Goal: Task Accomplishment & Management: Use online tool/utility

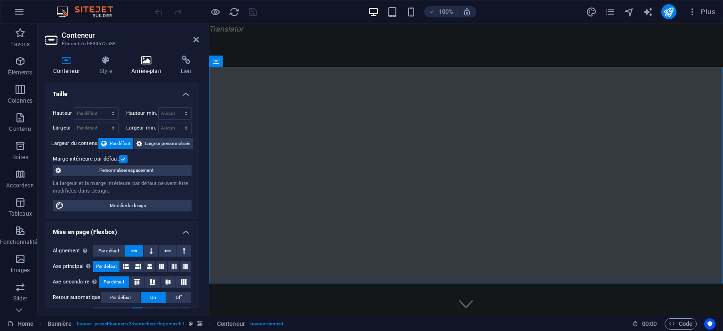
click at [138, 73] on h4 "Arrière-plan" at bounding box center [147, 66] width 49 height 20
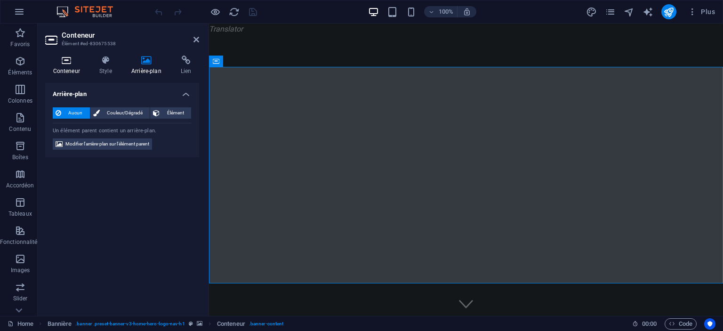
click at [63, 57] on icon at bounding box center [66, 60] width 42 height 9
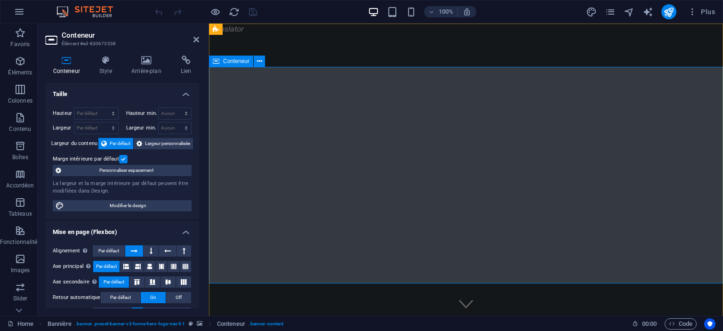
click at [649, 35] on img "1/1" at bounding box center [466, 35] width 514 height 0
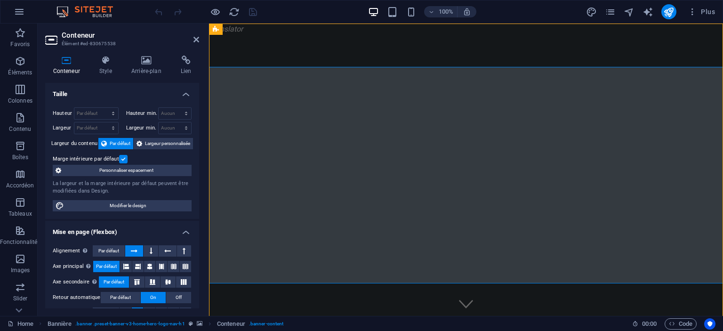
click at [649, 35] on img "1/1" at bounding box center [466, 35] width 514 height 0
select select "vh"
select select "header"
select select "ms"
select select "s"
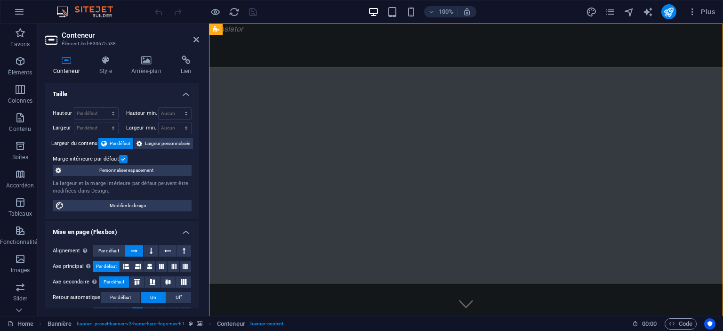
select select "progressive"
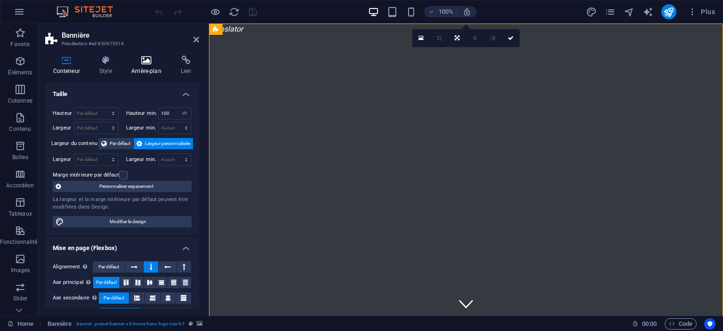
click at [152, 58] on icon at bounding box center [146, 60] width 46 height 9
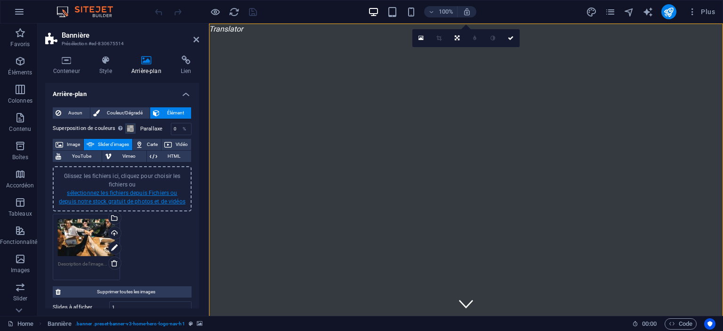
click at [136, 191] on link "sélectionnez les fichiers depuis Fichiers ou depuis notre stock gratuit de phot…" at bounding box center [122, 197] width 127 height 15
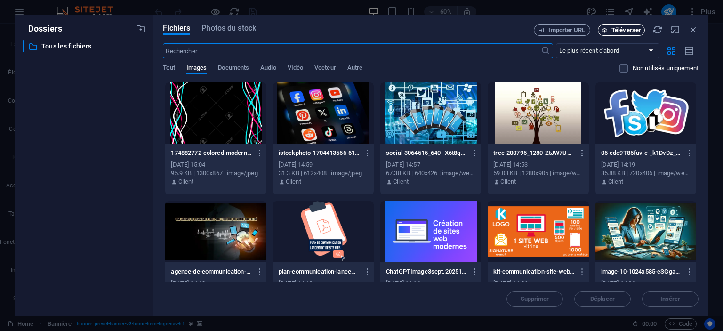
click at [622, 31] on span "Téléverser" at bounding box center [626, 30] width 30 height 6
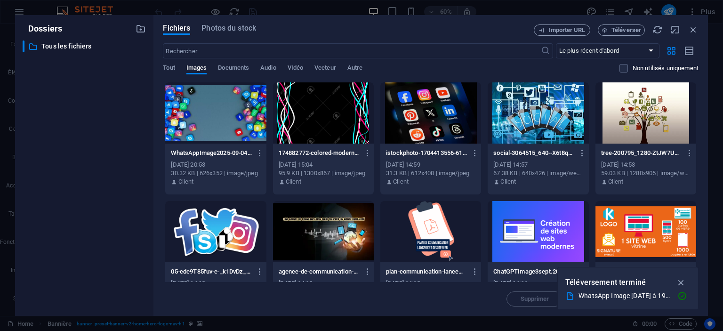
click at [221, 108] on div at bounding box center [215, 112] width 101 height 61
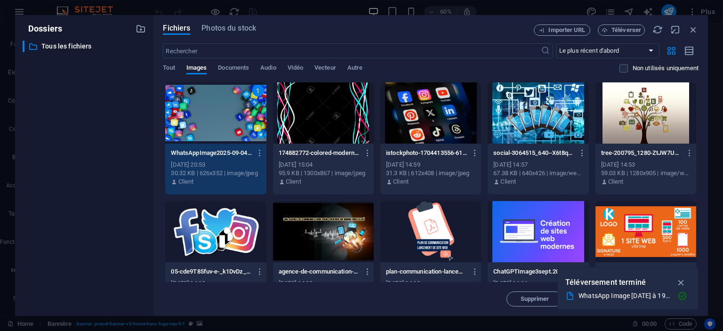
click at [221, 108] on div "1" at bounding box center [215, 112] width 101 height 61
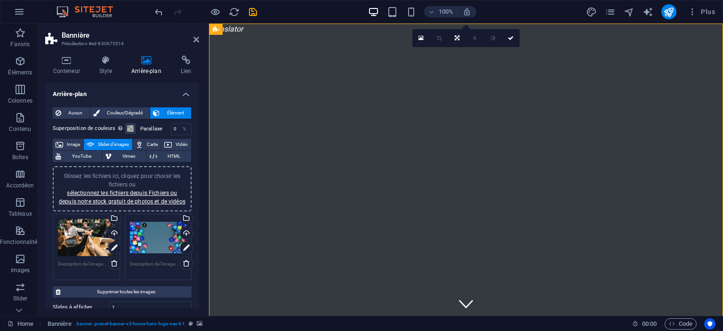
click at [157, 243] on div "Glissez les fichiers ici, cliquez pour choisir les fichiers ou sélectionnez les…" at bounding box center [158, 238] width 57 height 38
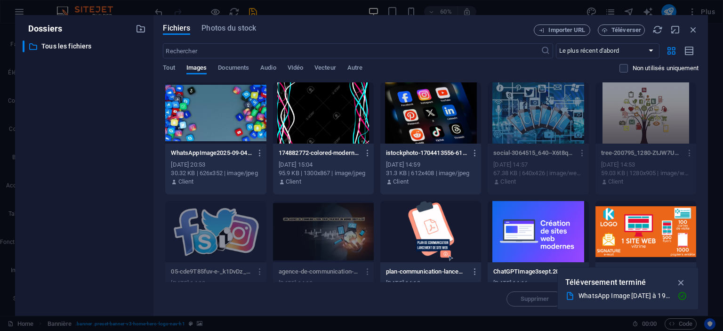
click at [157, 243] on div "Fichiers Photos du stock Importer URL Téléverser ​ Le plus récent d'abord Le pl…" at bounding box center [430, 165] width 554 height 301
click at [694, 31] on icon "button" at bounding box center [693, 29] width 10 height 10
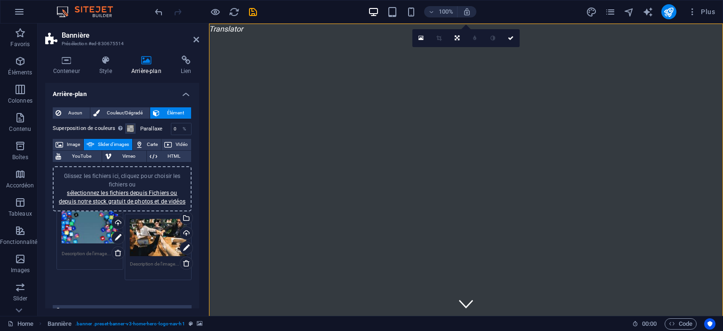
drag, startPoint x: 162, startPoint y: 236, endPoint x: 85, endPoint y: 230, distance: 77.9
click at [85, 230] on div "Glissez les fichiers ici, cliquez pour choisir les fichiers ou sélectionnez les…" at bounding box center [122, 256] width 144 height 90
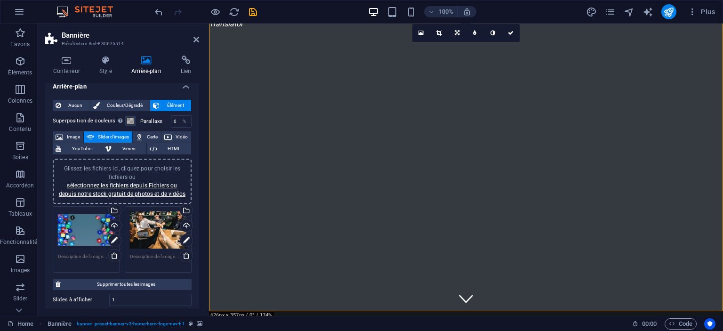
scroll to position [8, 0]
click at [160, 193] on div "Glissez les fichiers ici, cliquez pour choisir les fichiers ou sélectionnez les…" at bounding box center [122, 222] width 139 height 135
click at [140, 189] on div "Glissez les fichiers ici, cliquez pour choisir les fichiers ou sélectionnez les…" at bounding box center [122, 181] width 128 height 34
click at [128, 193] on link "sélectionnez les fichiers depuis Fichiers ou depuis notre stock gratuit de phot…" at bounding box center [122, 189] width 127 height 15
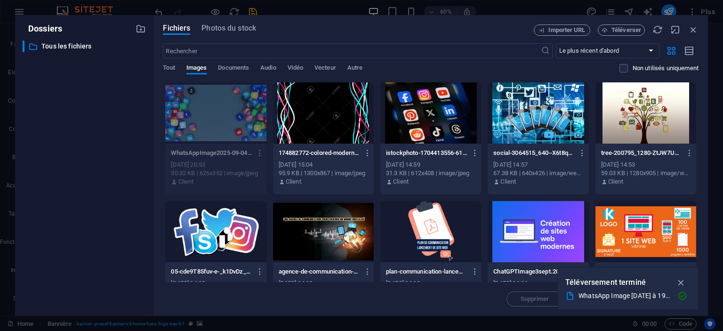
click at [617, 36] on div "Fichiers Photos du stock Importer URL Téléverser ​ Le plus récent d'abord Le pl…" at bounding box center [431, 165] width 536 height 282
click at [623, 32] on span "Téléverser" at bounding box center [626, 30] width 30 height 6
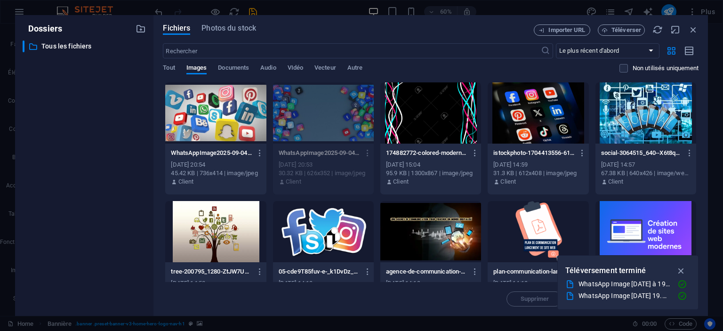
click at [226, 108] on div at bounding box center [215, 112] width 101 height 61
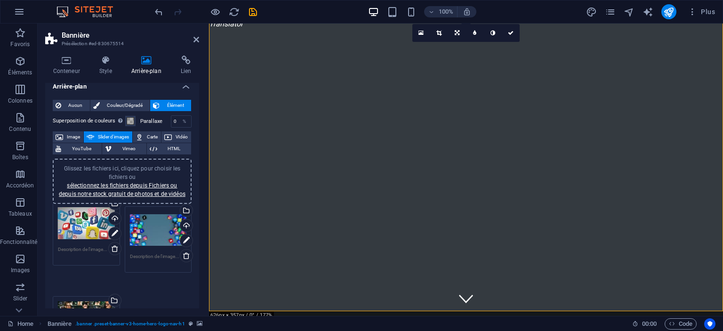
drag, startPoint x: 87, startPoint y: 293, endPoint x: 87, endPoint y: 214, distance: 78.6
click at [87, 214] on div "Glissez les fichiers ici, cliquez pour choisir les fichiers ou sélectionnez les…" at bounding box center [122, 284] width 144 height 161
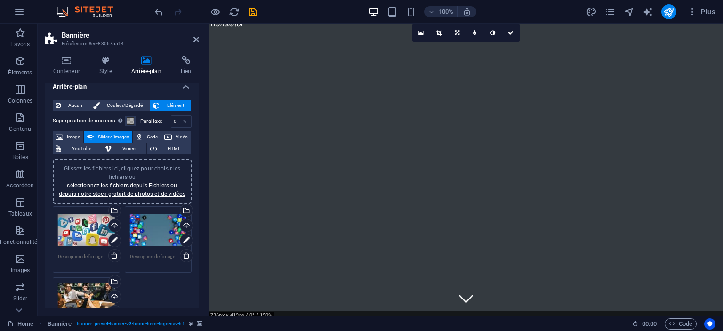
click at [199, 44] on header "Bannière Présélection #ed-830675514" at bounding box center [122, 36] width 154 height 24
click at [197, 41] on icon at bounding box center [196, 40] width 6 height 8
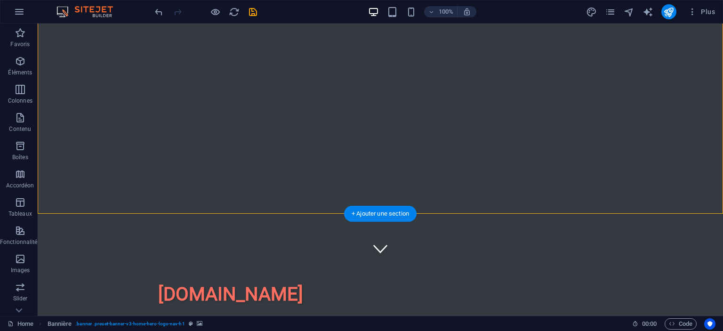
scroll to position [0, 0]
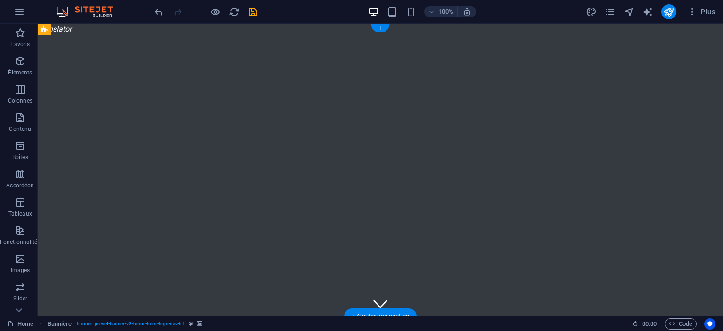
select select "ms"
select select "s"
select select "progressive"
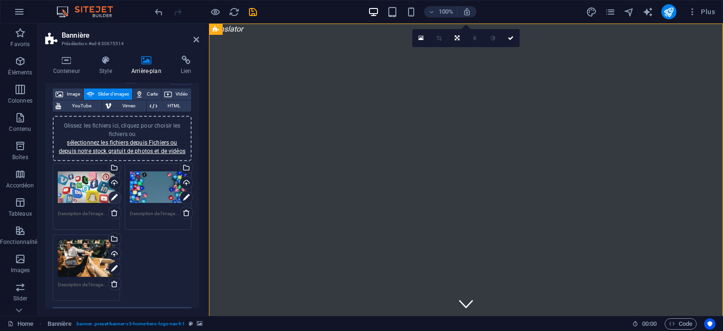
scroll to position [51, 0]
click at [184, 213] on icon at bounding box center [187, 212] width 8 height 8
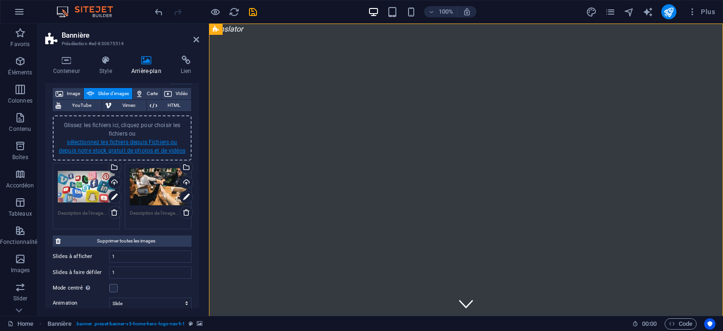
click at [136, 150] on link "sélectionnez les fichiers depuis Fichiers ou depuis notre stock gratuit de phot…" at bounding box center [122, 146] width 127 height 15
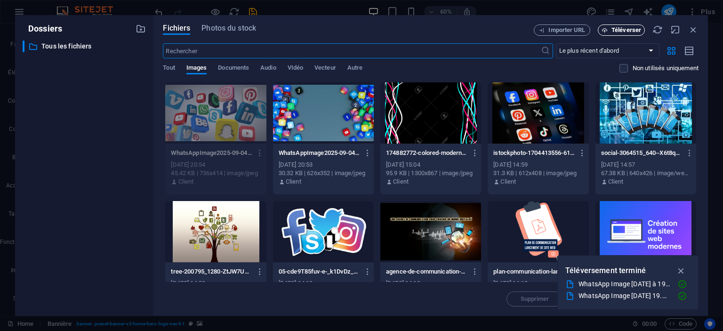
click at [633, 25] on button "Téléverser" at bounding box center [621, 29] width 47 height 11
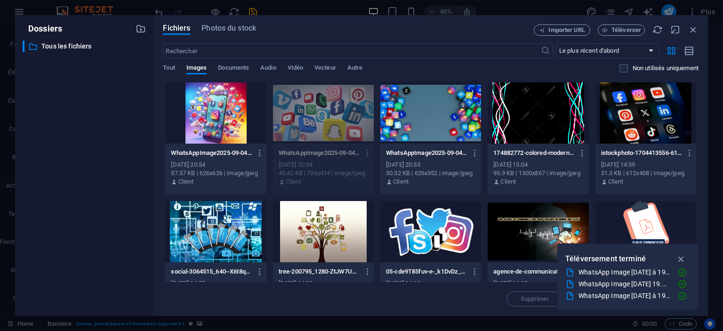
click at [222, 92] on div at bounding box center [215, 112] width 101 height 61
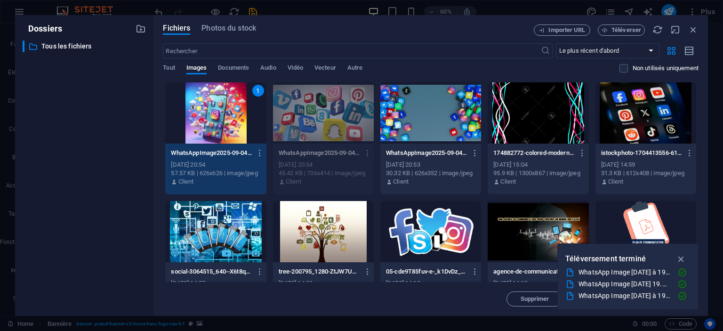
click at [222, 92] on div "1" at bounding box center [215, 112] width 101 height 61
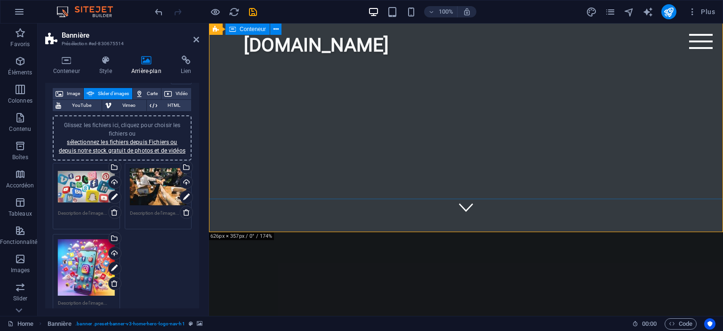
scroll to position [16, 0]
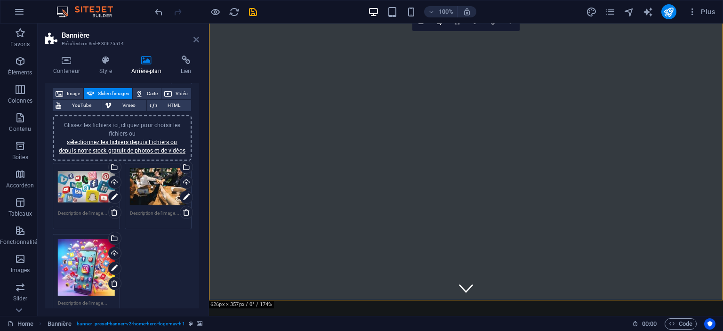
click at [195, 40] on icon at bounding box center [196, 40] width 6 height 8
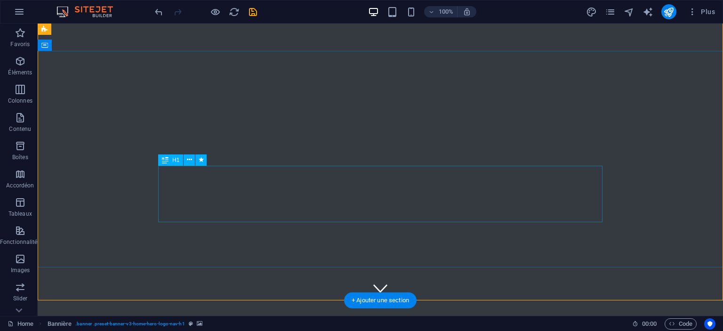
scroll to position [0, 0]
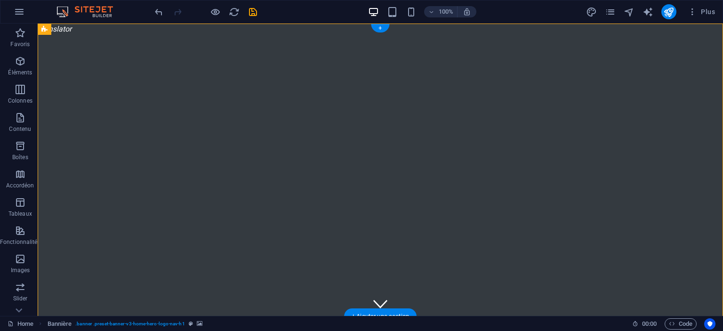
select select "ms"
select select "s"
select select "progressive"
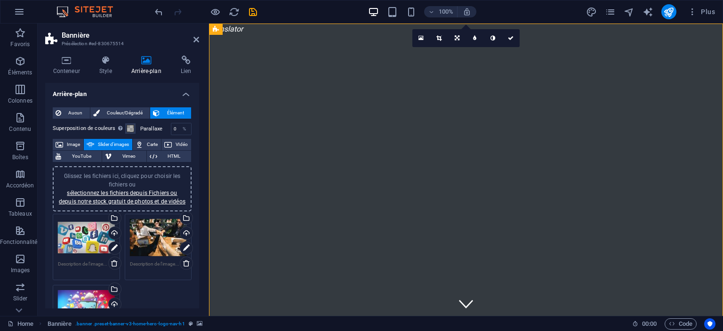
click at [80, 239] on div "Glissez les fichiers ici, cliquez pour choisir les fichiers ou sélectionnez les…" at bounding box center [86, 238] width 57 height 38
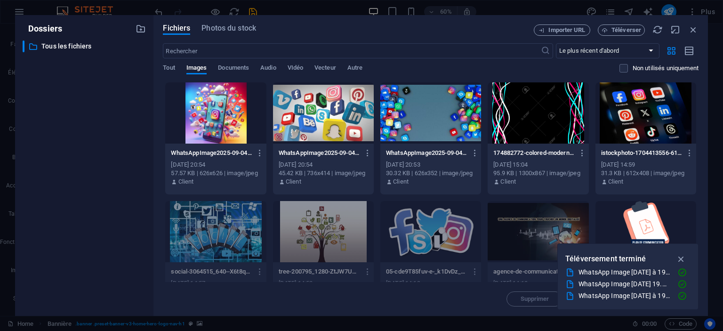
click at [213, 122] on div at bounding box center [215, 112] width 101 height 61
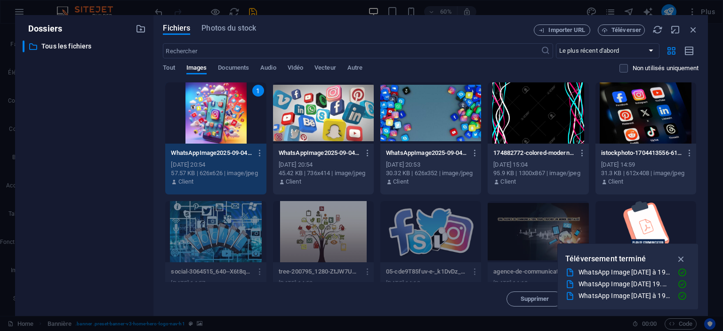
click at [213, 122] on div "1" at bounding box center [215, 112] width 101 height 61
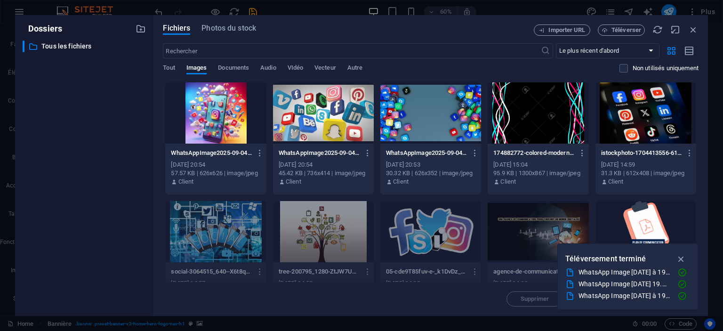
click at [213, 122] on div at bounding box center [215, 112] width 101 height 61
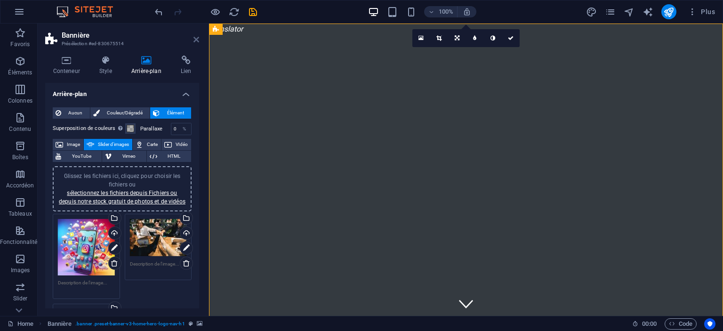
click at [199, 39] on icon at bounding box center [196, 40] width 6 height 8
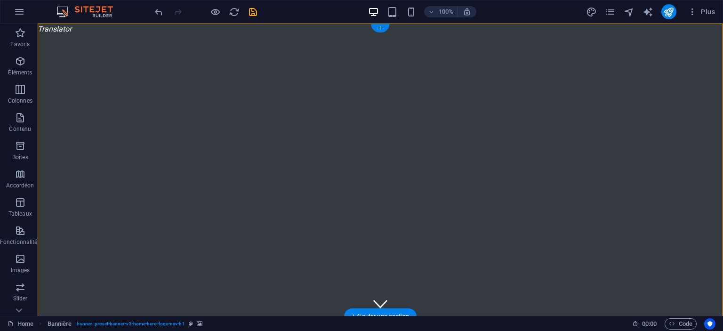
select select "ms"
select select "s"
select select "progressive"
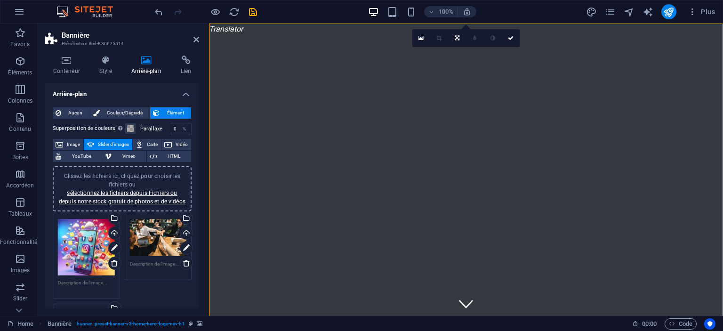
click at [104, 246] on div "Glissez les fichiers ici, cliquez pour choisir les fichiers ou sélectionnez les…" at bounding box center [86, 247] width 57 height 57
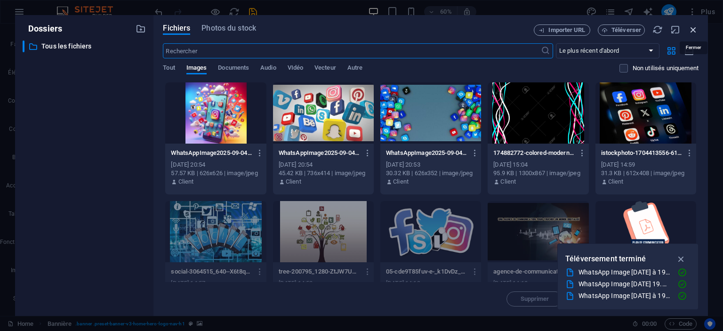
click at [694, 32] on icon "button" at bounding box center [693, 29] width 10 height 10
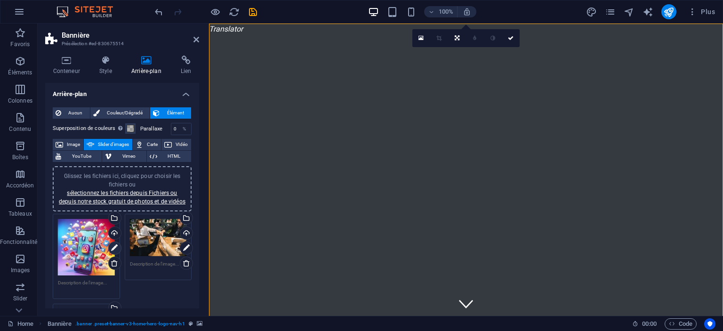
click at [119, 246] on link at bounding box center [114, 247] width 13 height 13
click at [114, 248] on icon at bounding box center [114, 247] width 7 height 11
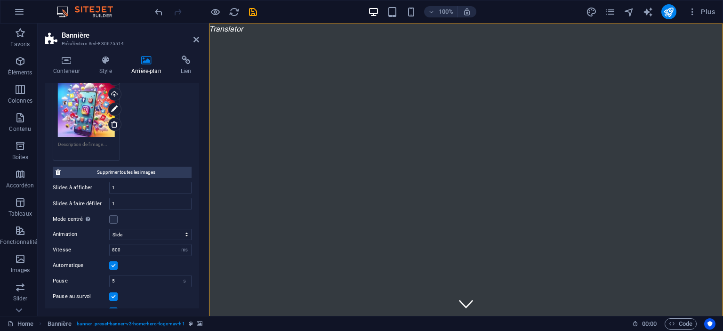
scroll to position [241, 0]
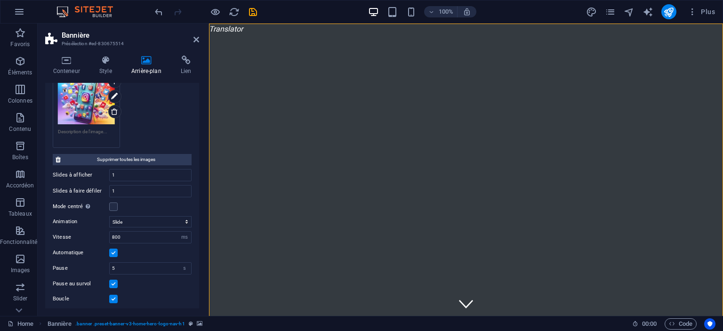
click at [114, 249] on label at bounding box center [113, 252] width 8 height 8
click at [0, 0] on input "Automatique" at bounding box center [0, 0] width 0 height 0
click at [114, 249] on label at bounding box center [113, 252] width 8 height 8
click at [0, 0] on input "Automatique" at bounding box center [0, 0] width 0 height 0
click at [109, 216] on select "Slide Fondu" at bounding box center [150, 221] width 82 height 11
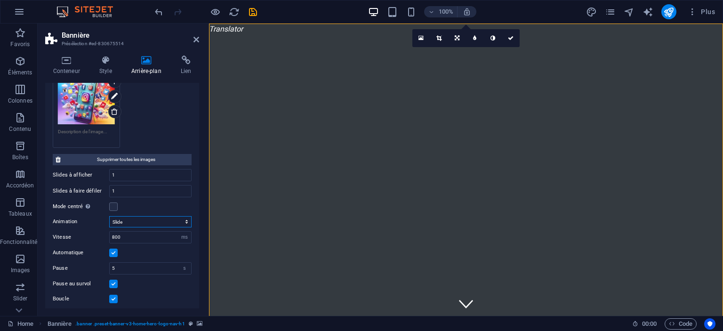
select select "fade"
click option "Fondu" at bounding box center [0, 0] width 0 height 0
click at [317, 35] on img "1/3" at bounding box center [466, 35] width 514 height 0
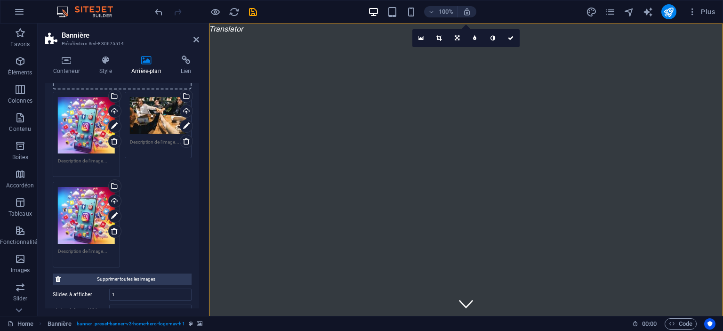
scroll to position [127, 0]
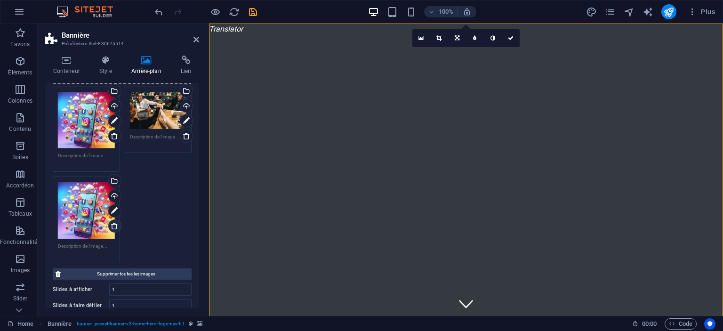
click at [116, 224] on icon at bounding box center [115, 226] width 8 height 8
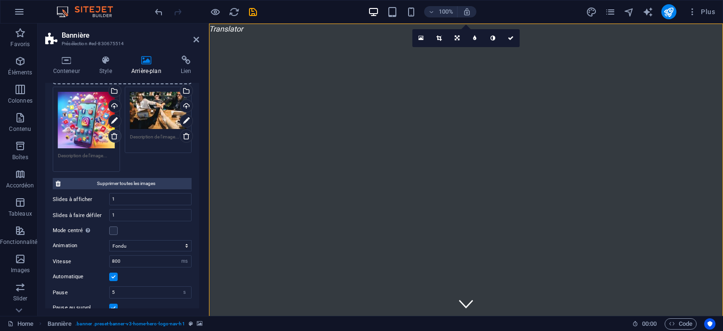
click at [116, 138] on icon at bounding box center [115, 136] width 8 height 8
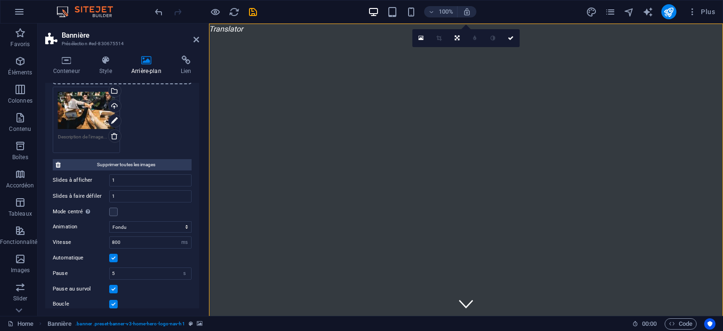
scroll to position [0, 0]
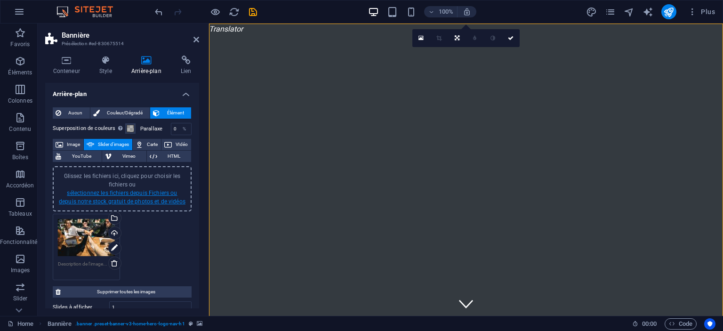
click at [142, 199] on link "sélectionnez les fichiers depuis Fichiers ou depuis notre stock gratuit de phot…" at bounding box center [122, 197] width 127 height 15
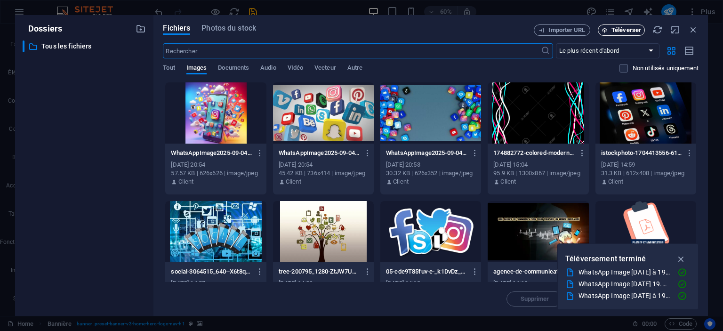
click at [622, 31] on span "Téléverser" at bounding box center [626, 30] width 30 height 6
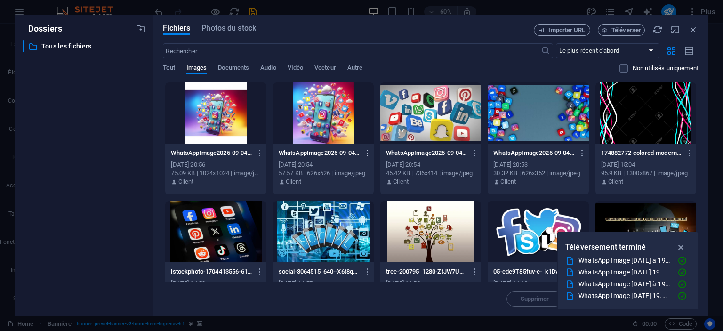
click at [365, 155] on icon "button" at bounding box center [367, 153] width 9 height 8
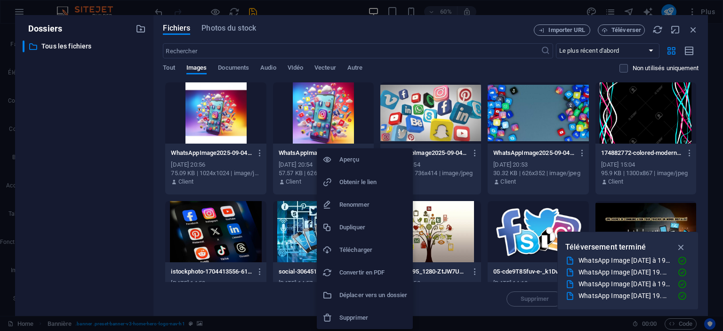
click at [375, 312] on li "Supprimer" at bounding box center [365, 317] width 96 height 23
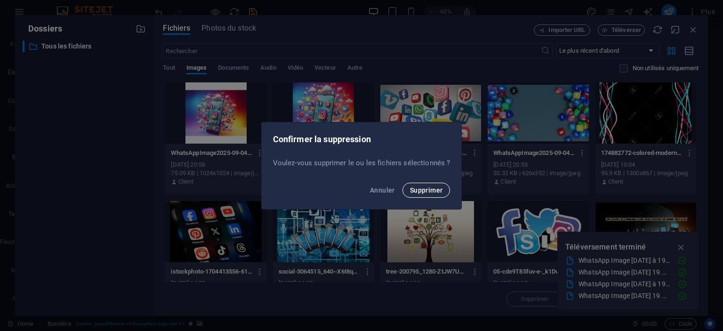
click at [425, 193] on span "Supprimer" at bounding box center [426, 190] width 33 height 8
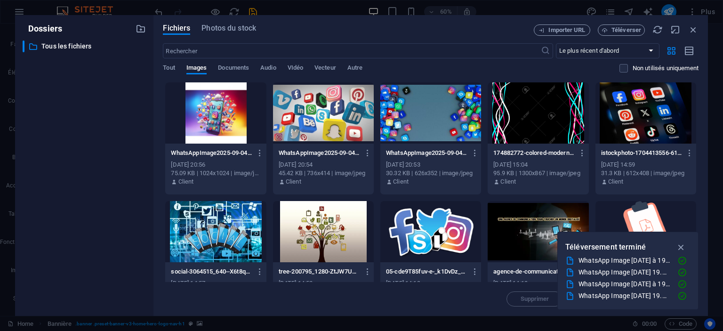
click at [189, 115] on div at bounding box center [215, 112] width 101 height 61
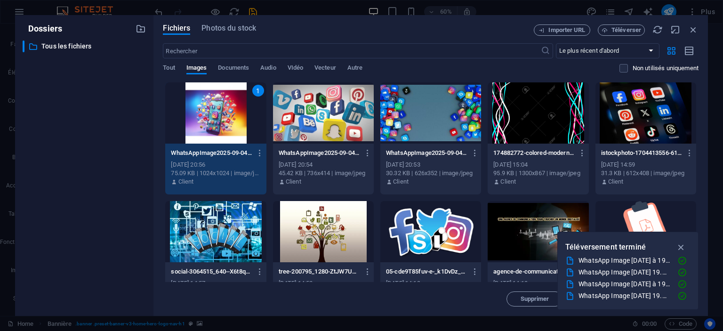
click at [189, 115] on div "1" at bounding box center [215, 112] width 101 height 61
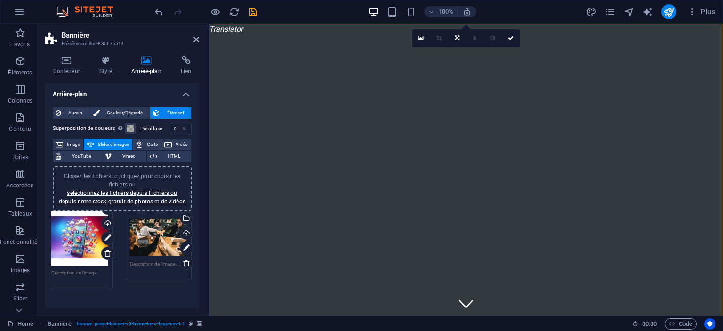
drag, startPoint x: 160, startPoint y: 245, endPoint x: 81, endPoint y: 235, distance: 79.2
click at [81, 235] on div "Glissez les fichiers ici, cliquez pour choisir les fichiers ou sélectionnez les…" at bounding box center [122, 272] width 144 height 123
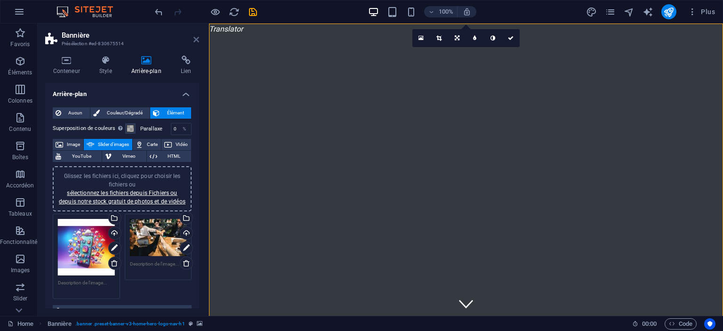
click at [198, 40] on icon at bounding box center [196, 40] width 6 height 8
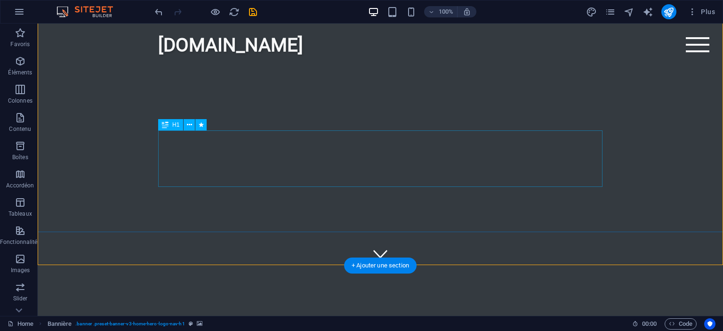
scroll to position [51, 0]
select select "fade"
select select "ms"
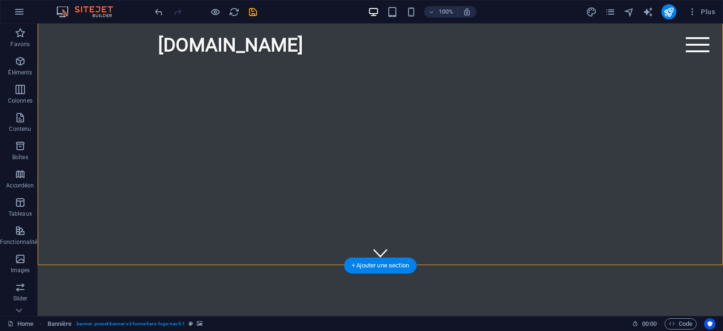
select select "s"
select select "progressive"
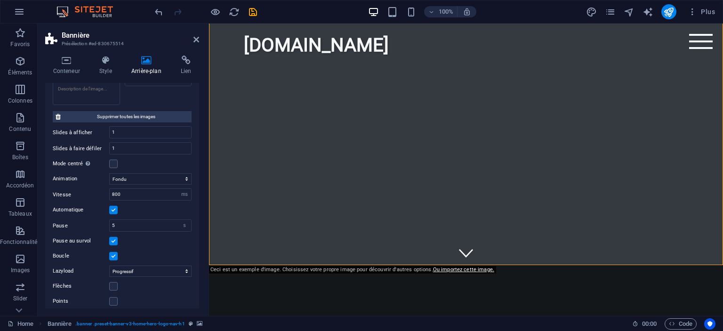
scroll to position [199, 0]
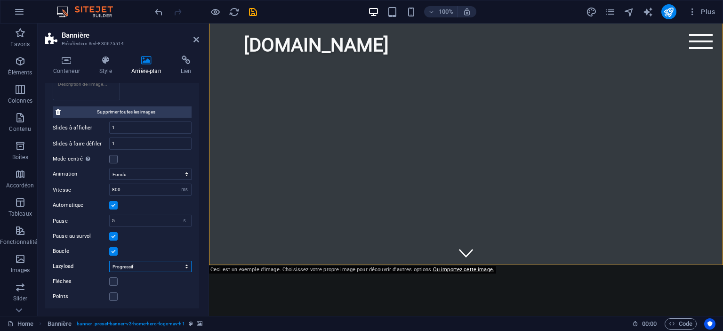
click at [109, 261] on select "Off À la demande Progressif" at bounding box center [150, 266] width 82 height 11
click option "Progressif" at bounding box center [0, 0] width 0 height 0
click at [116, 279] on label at bounding box center [113, 281] width 8 height 8
click at [0, 0] on input "Flèches" at bounding box center [0, 0] width 0 height 0
click at [113, 280] on label at bounding box center [113, 281] width 8 height 8
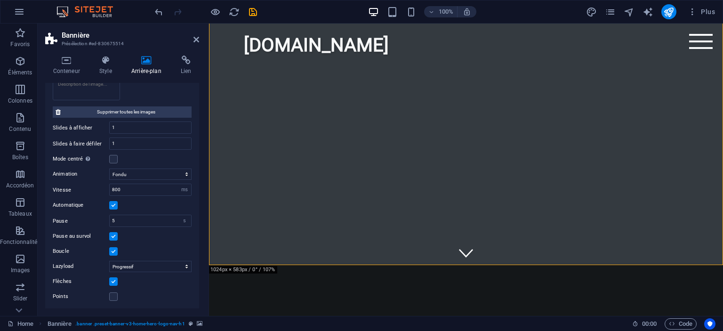
click at [0, 0] on input "Flèches" at bounding box center [0, 0] width 0 height 0
click at [114, 293] on label at bounding box center [113, 296] width 8 height 8
click at [0, 0] on input "Points" at bounding box center [0, 0] width 0 height 0
click at [114, 293] on label at bounding box center [113, 296] width 8 height 8
click at [0, 0] on input "Points" at bounding box center [0, 0] width 0 height 0
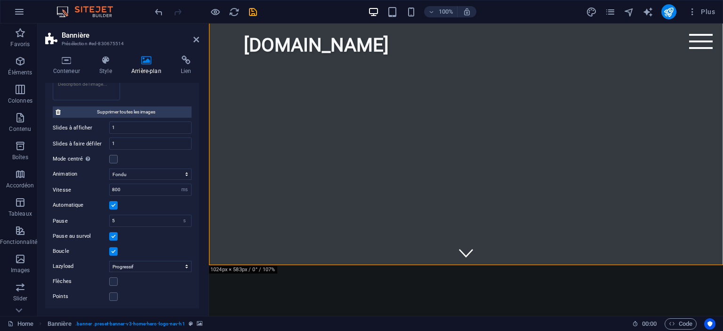
click at [116, 233] on label at bounding box center [113, 236] width 8 height 8
click at [0, 0] on input "Pause au survol" at bounding box center [0, 0] width 0 height 0
click at [114, 249] on label at bounding box center [113, 251] width 8 height 8
click at [0, 0] on input "Boucle" at bounding box center [0, 0] width 0 height 0
click at [114, 249] on label at bounding box center [113, 251] width 8 height 8
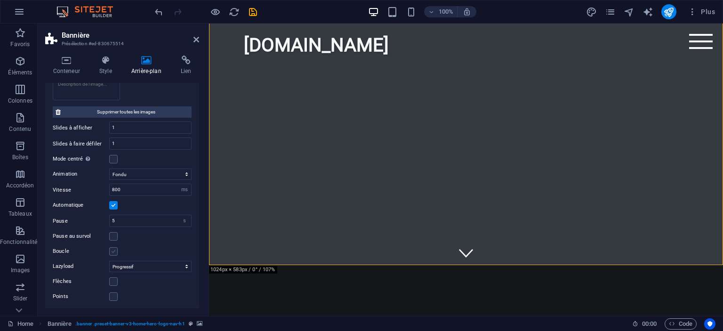
click at [0, 0] on input "Boucle" at bounding box center [0, 0] width 0 height 0
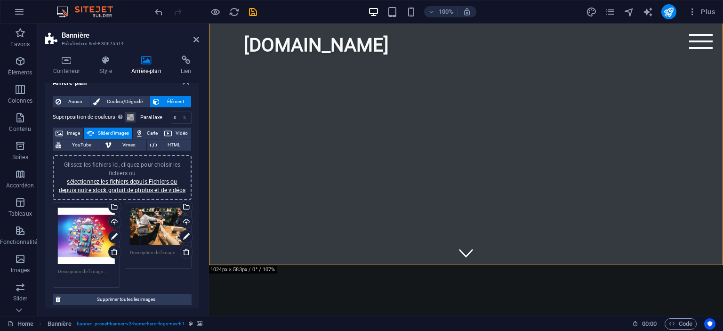
scroll to position [8, 0]
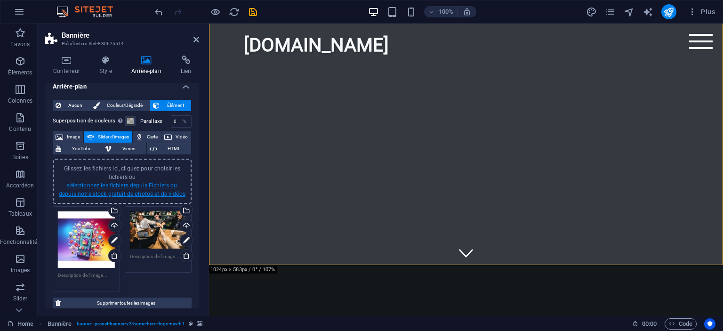
click at [129, 187] on link "sélectionnez les fichiers depuis Fichiers ou depuis notre stock gratuit de phot…" at bounding box center [122, 189] width 127 height 15
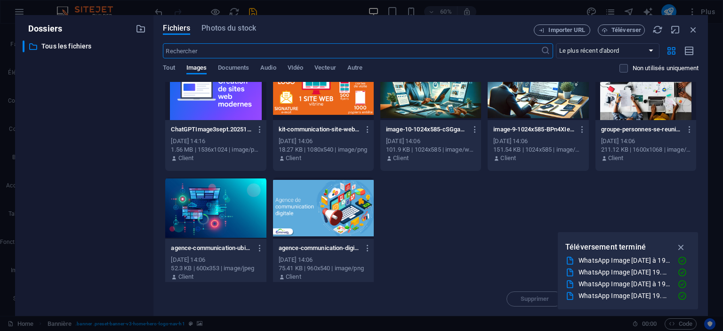
scroll to position [262, 0]
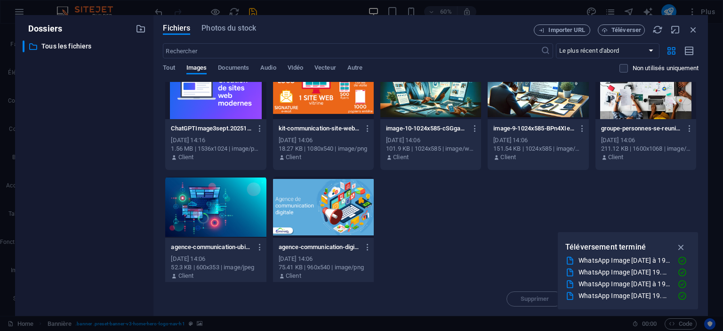
click at [312, 197] on div at bounding box center [323, 206] width 101 height 61
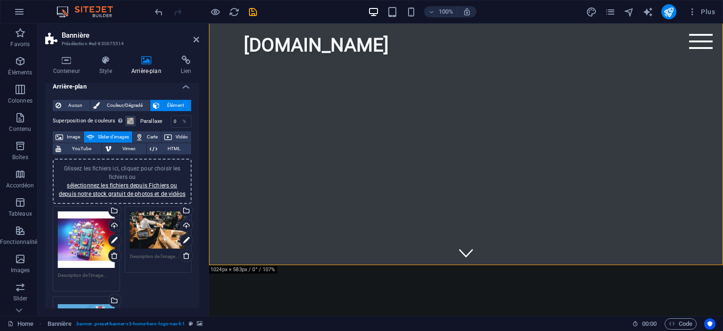
scroll to position [48, 0]
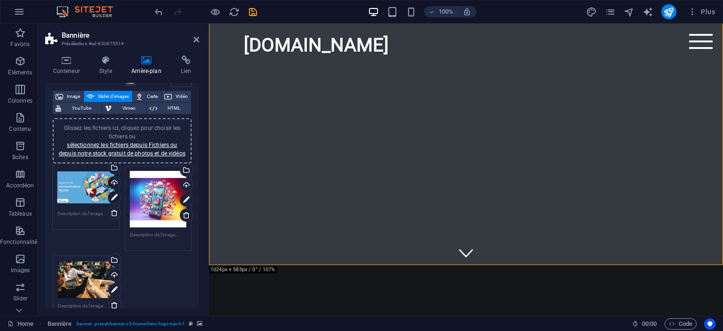
drag, startPoint x: 83, startPoint y: 278, endPoint x: 82, endPoint y: 185, distance: 92.2
click at [82, 185] on div "Glissez les fichiers ici, cliquez pour choisir les fichiers ou sélectionnez les…" at bounding box center [122, 243] width 144 height 161
click at [113, 219] on link at bounding box center [114, 214] width 13 height 13
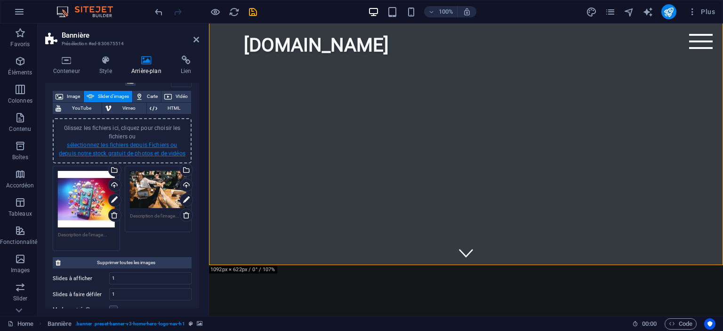
click at [144, 152] on link "sélectionnez les fichiers depuis Fichiers ou depuis notre stock gratuit de phot…" at bounding box center [122, 149] width 127 height 15
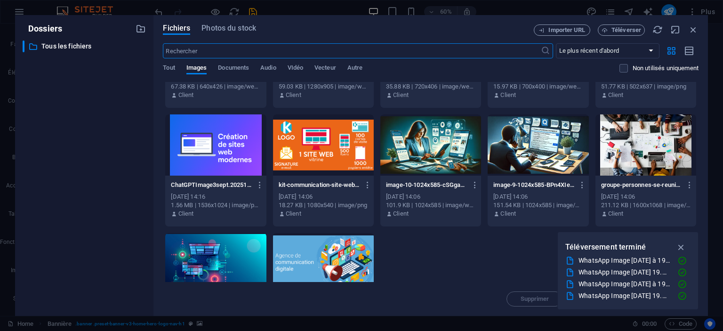
scroll to position [175, 0]
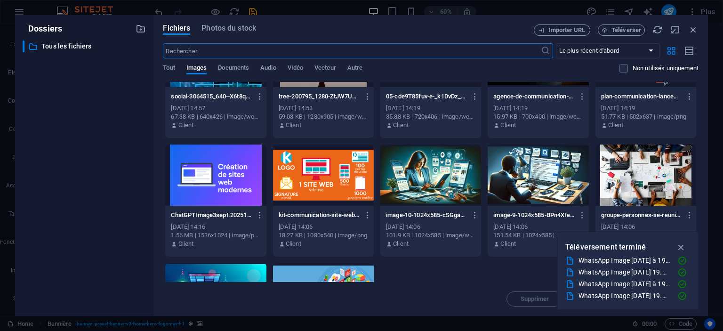
click at [530, 172] on div at bounding box center [538, 174] width 101 height 61
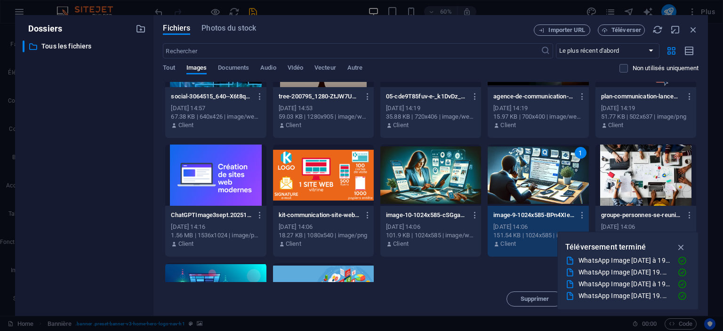
click at [530, 172] on div "1" at bounding box center [538, 174] width 101 height 61
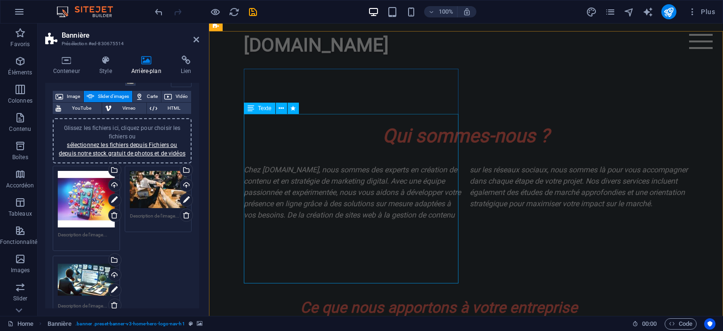
scroll to position [458, 0]
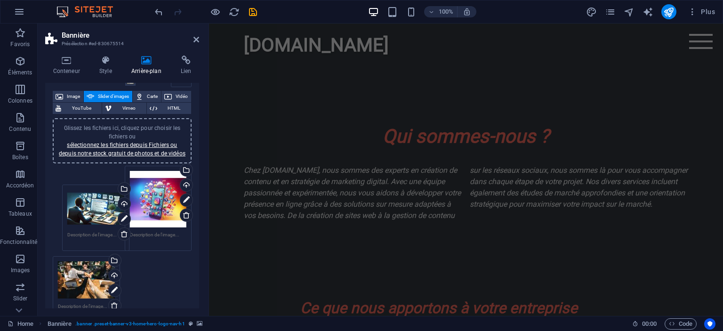
drag, startPoint x: 86, startPoint y: 273, endPoint x: 95, endPoint y: 201, distance: 73.1
click at [95, 201] on div "Glissez les fichiers ici, cliquez pour choisir les fichiers ou sélectionnez les…" at bounding box center [122, 243] width 144 height 161
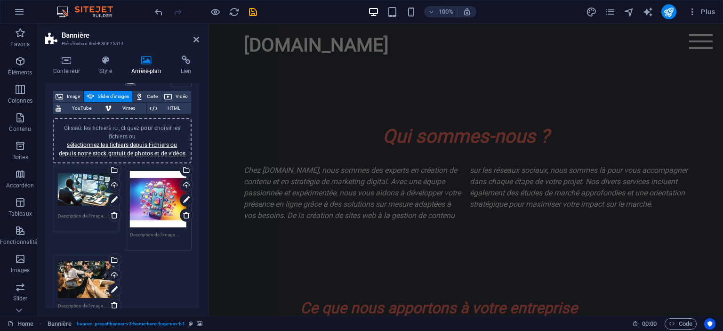
scroll to position [0, 0]
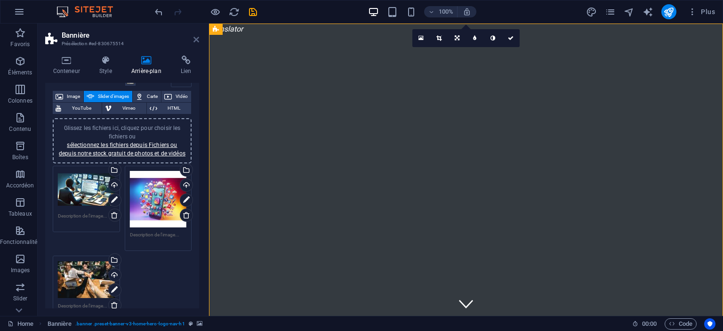
click at [194, 39] on icon at bounding box center [196, 40] width 6 height 8
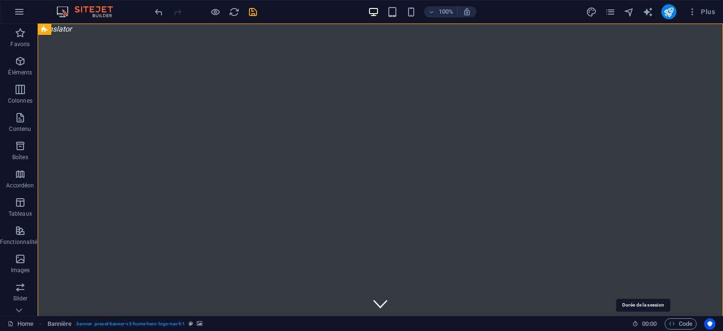
click at [635, 324] on icon at bounding box center [635, 323] width 6 height 6
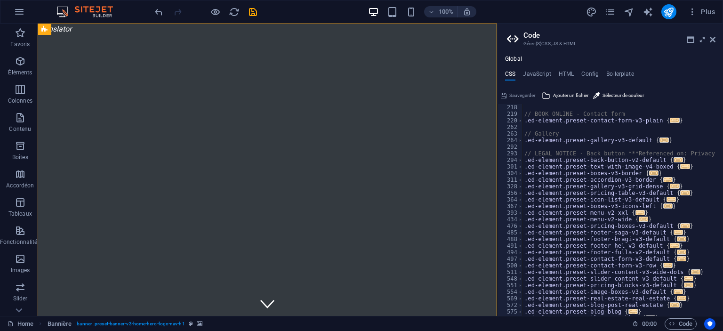
scroll to position [152, 0]
click at [543, 77] on h4 "JavaScript" at bounding box center [537, 76] width 28 height 10
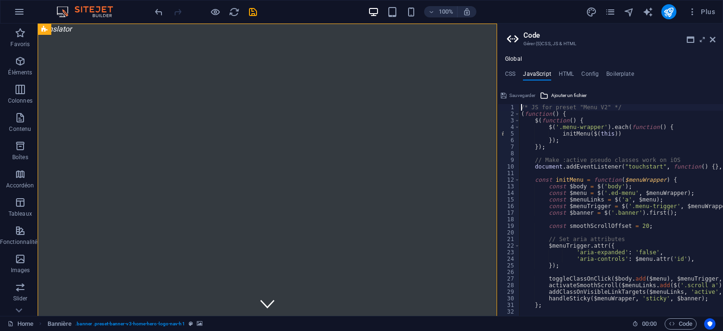
type textarea "/* JS for preset "Menu V2" */"
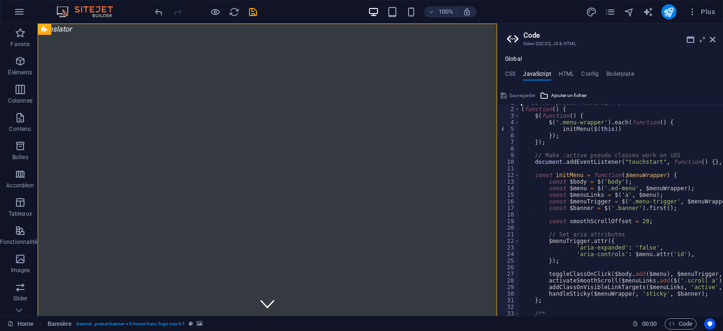
scroll to position [0, 0]
click at [571, 71] on h4 "HTML" at bounding box center [567, 76] width 16 height 10
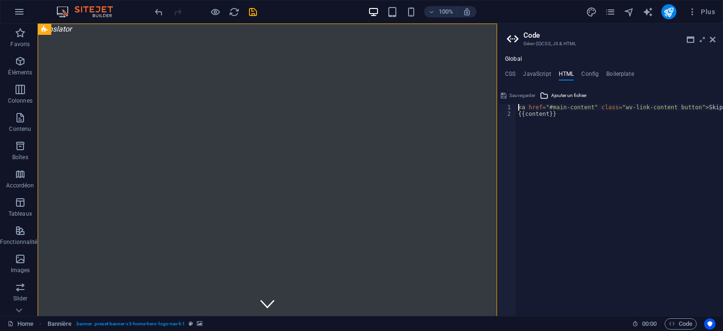
type textarea "<a href="#main-content" class="wv-link-content button">Skip to main content</a>"
click at [588, 77] on h4 "Config" at bounding box center [589, 76] width 17 height 10
type textarea "$color-background: #343A40;"
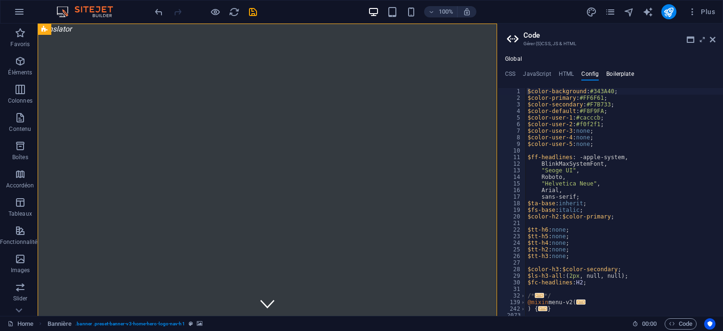
click at [619, 77] on h4 "Boilerplate" at bounding box center [620, 76] width 28 height 10
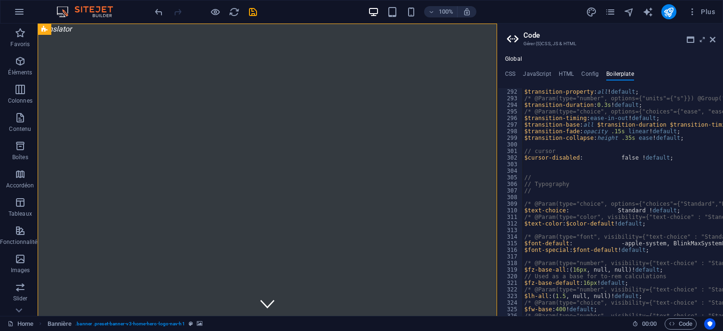
scroll to position [1088, 0]
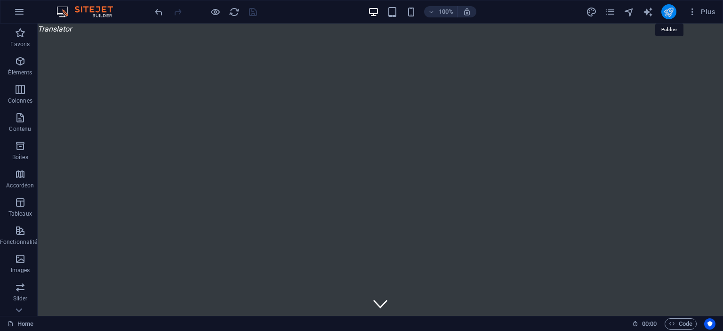
click at [0, 0] on icon "publish" at bounding box center [0, 0] width 0 height 0
